Goal: Find specific page/section: Find specific page/section

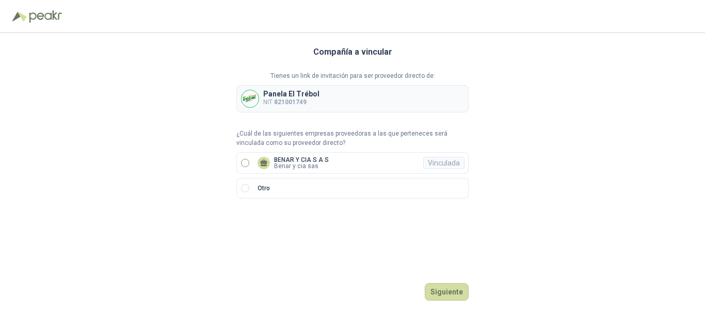
click at [336, 172] on label "BENAR Y CIA S A S Benar y cia sas Vinculada" at bounding box center [352, 163] width 232 height 22
click at [451, 286] on button "Ingresar" at bounding box center [448, 292] width 41 height 18
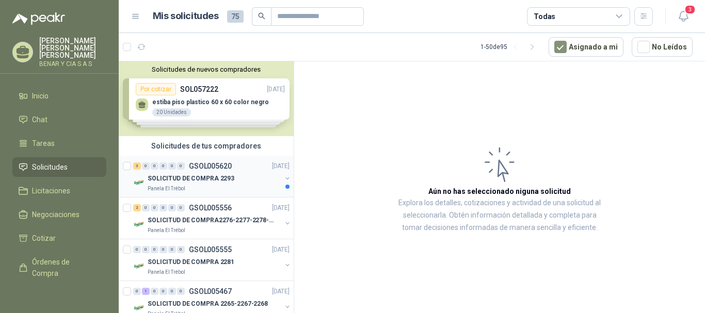
click at [232, 186] on div "Panela El Trébol" at bounding box center [215, 189] width 134 height 8
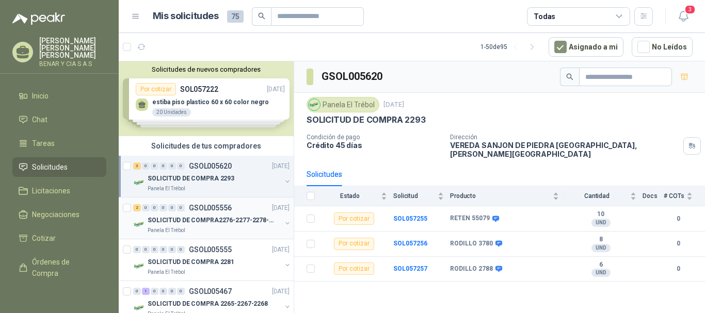
click at [240, 221] on p "SOLICITUD DE COMPRA2276-2277-2278-2284-2285-" at bounding box center [212, 221] width 128 height 10
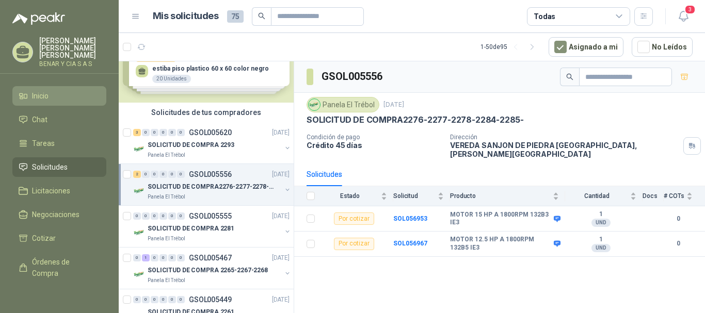
scroll to position [52, 0]
